Goal: Task Accomplishment & Management: Use online tool/utility

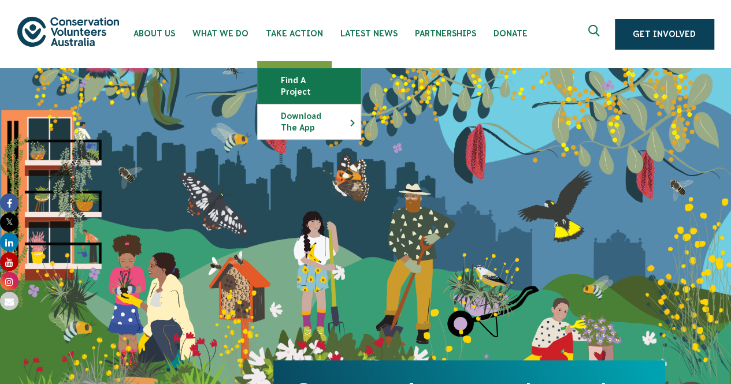
click at [292, 81] on link "Find a project" at bounding box center [309, 86] width 103 height 35
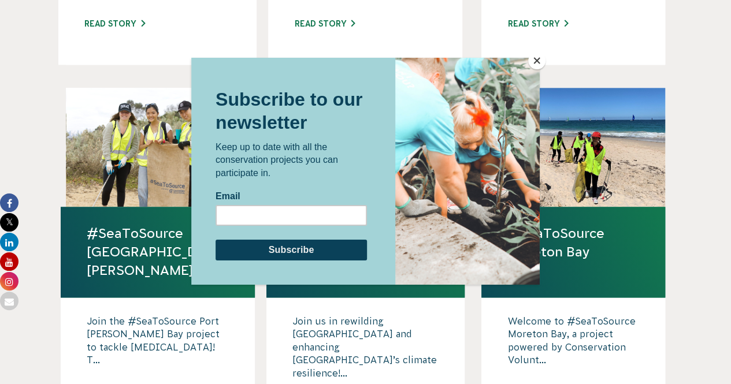
scroll to position [701, 0]
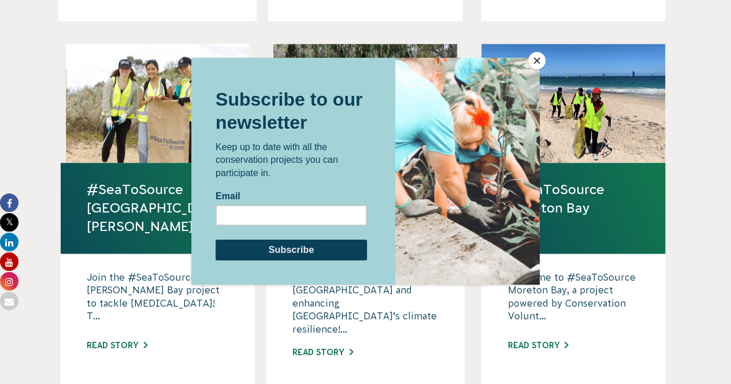
click at [539, 56] on button "Close" at bounding box center [536, 60] width 17 height 17
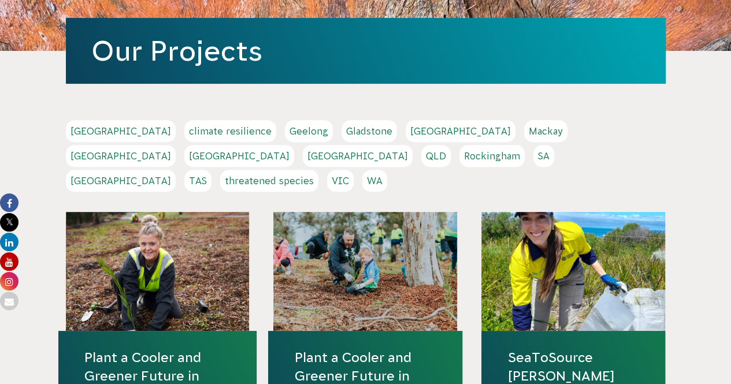
scroll to position [173, 0]
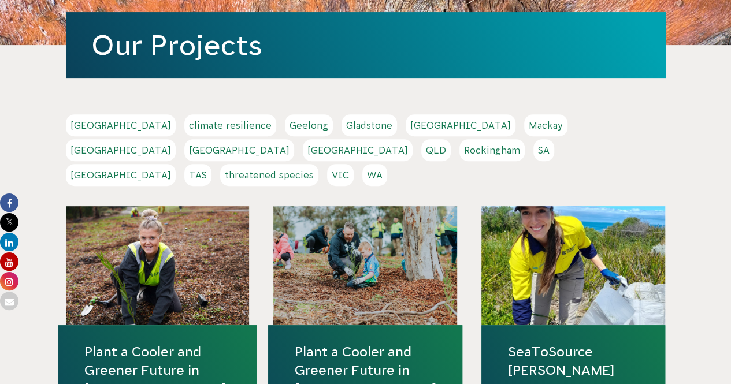
click at [557, 342] on link "SeaToSource [PERSON_NAME]" at bounding box center [573, 360] width 132 height 37
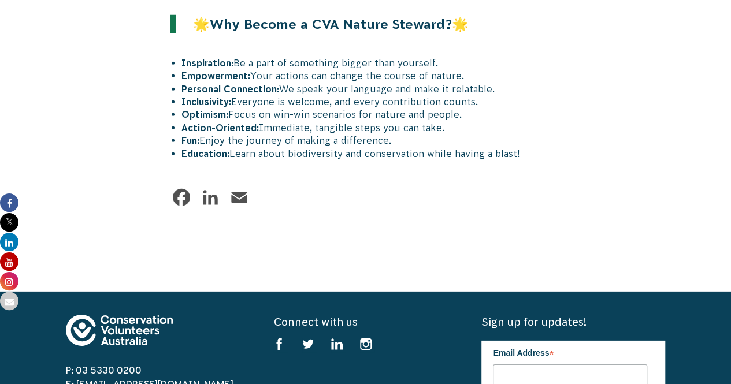
scroll to position [1617, 0]
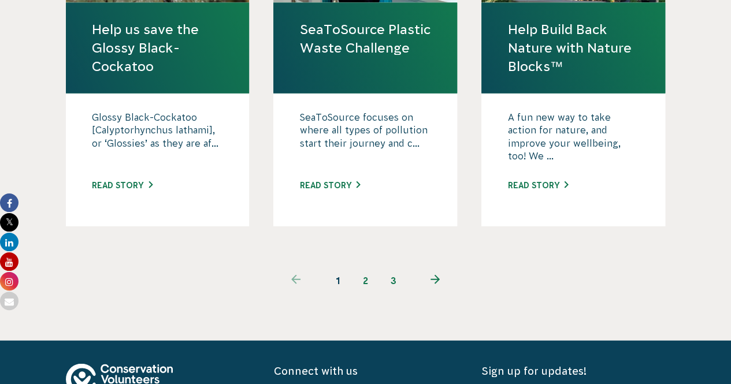
scroll to position [1213, 0]
